Goal: Information Seeking & Learning: Find specific fact

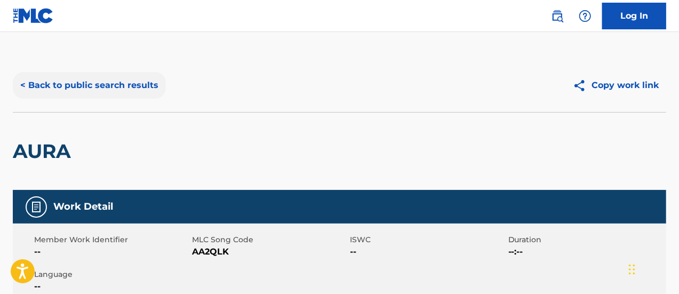
click at [54, 89] on button "< Back to public search results" at bounding box center [89, 85] width 153 height 27
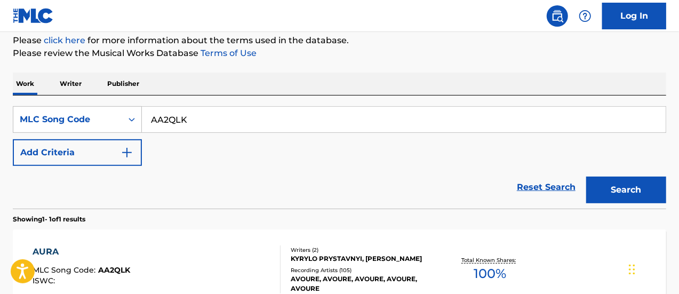
scroll to position [133, 0]
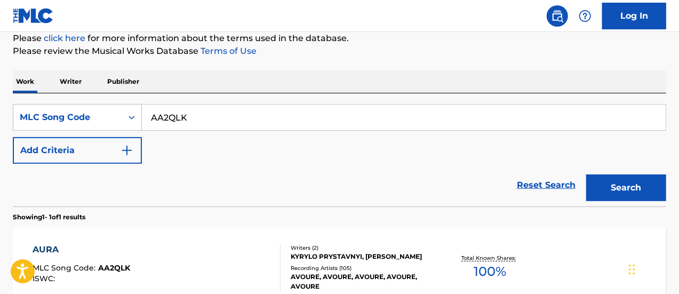
click at [107, 132] on div "SearchWithCriteria6e631690-7df1-48de-8b5b-e5fbc4c0298a MLC Song Code AA2QLK Add…" at bounding box center [339, 134] width 653 height 60
click at [107, 126] on div "MLC Song Code" at bounding box center [67, 117] width 109 height 20
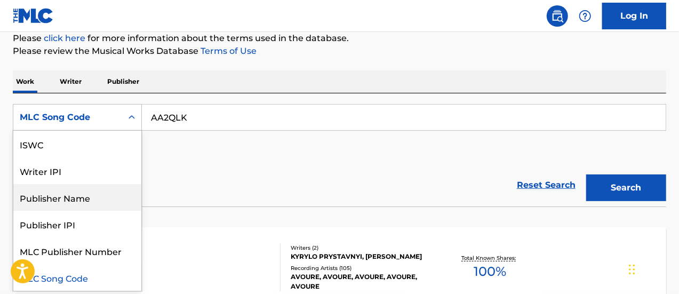
scroll to position [0, 0]
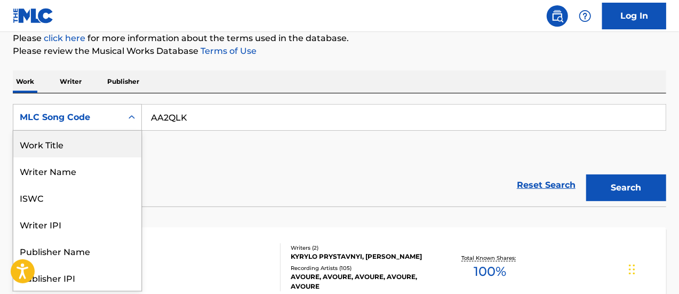
click at [93, 154] on div "Work Title" at bounding box center [77, 144] width 128 height 27
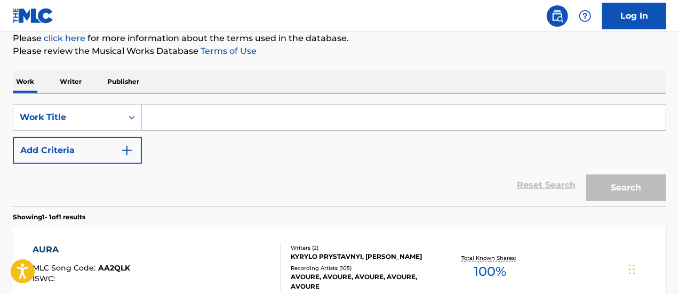
click at [205, 111] on input "Search Form" at bounding box center [404, 118] width 524 height 26
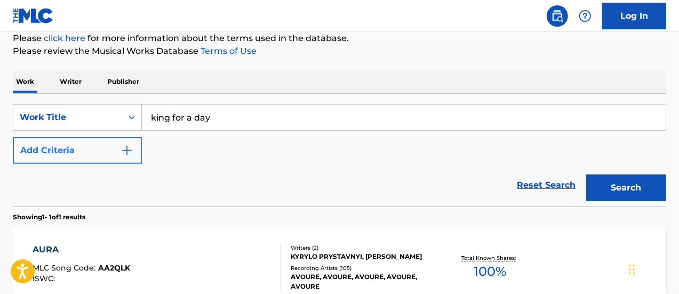
type input "king for a day"
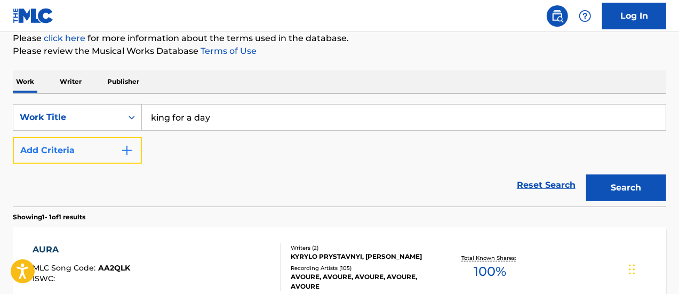
click at [113, 152] on button "Add Criteria" at bounding box center [77, 150] width 129 height 27
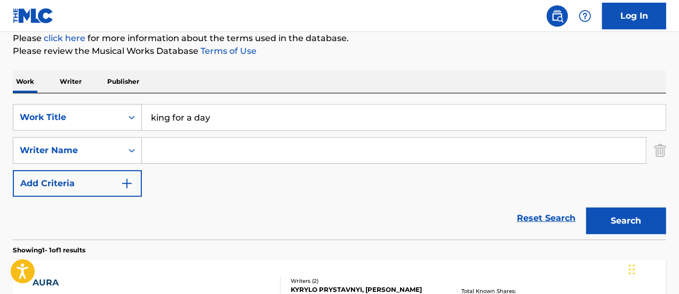
click at [212, 158] on input "Search Form" at bounding box center [394, 151] width 504 height 26
click at [586, 207] on button "Search" at bounding box center [626, 220] width 80 height 27
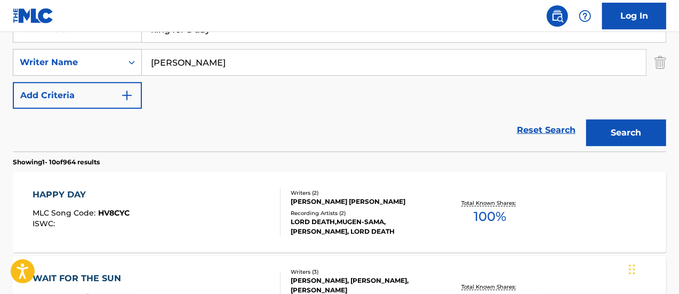
scroll to position [21, 0]
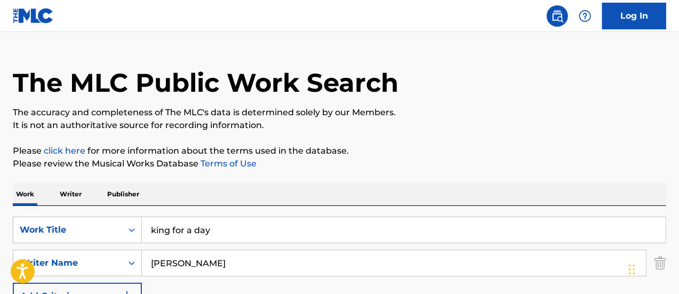
click at [186, 263] on input "[PERSON_NAME]" at bounding box center [394, 263] width 504 height 26
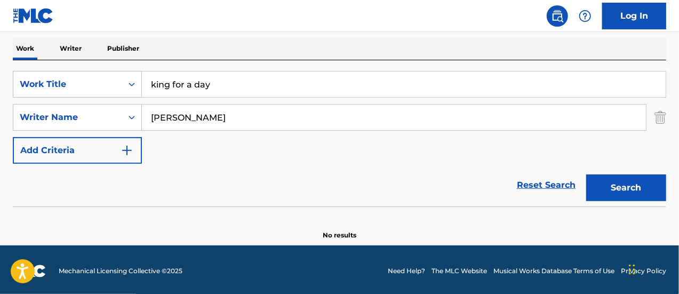
scroll to position [168, 0]
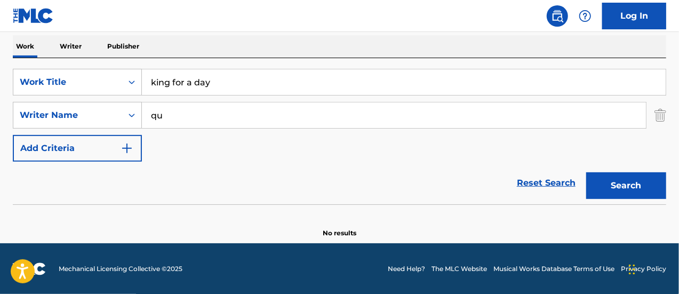
type input "q"
type input "kellin"
click at [586, 172] on button "Search" at bounding box center [626, 185] width 80 height 27
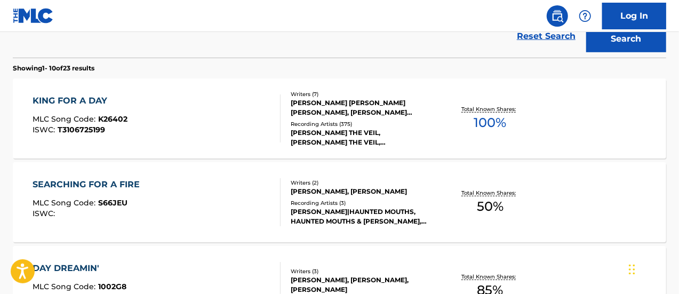
scroll to position [316, 0]
click at [94, 99] on div "KING FOR A DAY" at bounding box center [80, 100] width 95 height 13
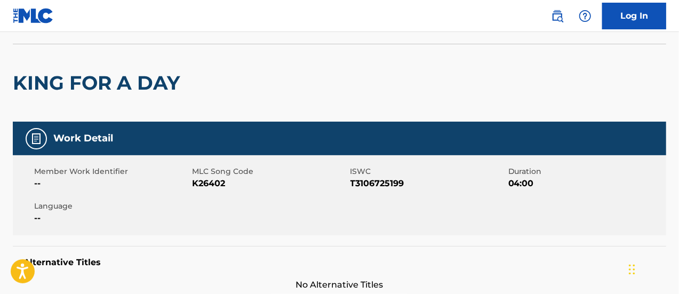
scroll to position [68, 0]
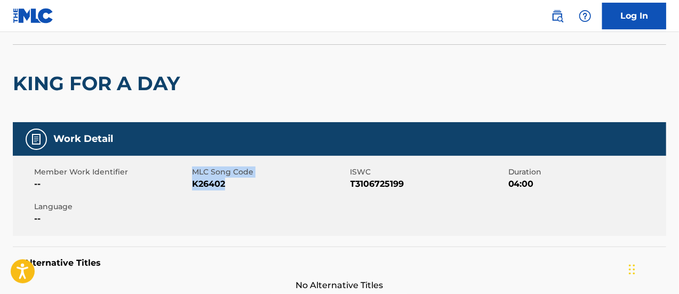
drag, startPoint x: 191, startPoint y: 184, endPoint x: 236, endPoint y: 182, distance: 44.3
click at [236, 182] on div "Member Work Identifier -- MLC Song Code K26402 ISWC T3106725199 Duration 04:00 …" at bounding box center [339, 196] width 653 height 80
click at [236, 182] on span "K26402" at bounding box center [269, 184] width 155 height 13
drag, startPoint x: 230, startPoint y: 186, endPoint x: 188, endPoint y: 183, distance: 42.2
click at [188, 183] on div "Member Work Identifier -- MLC Song Code K26402 ISWC T3106725199 Duration 04:00 …" at bounding box center [339, 196] width 653 height 80
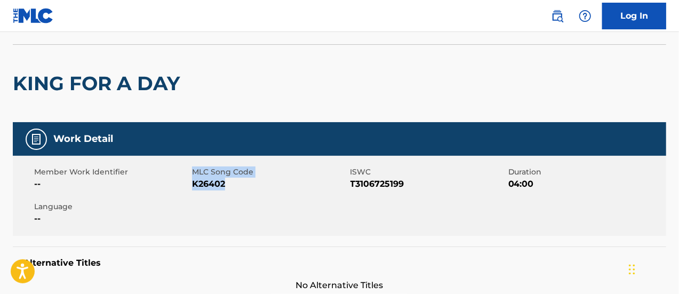
click at [203, 184] on span "K26402" at bounding box center [269, 184] width 155 height 13
